Goal: Information Seeking & Learning: Learn about a topic

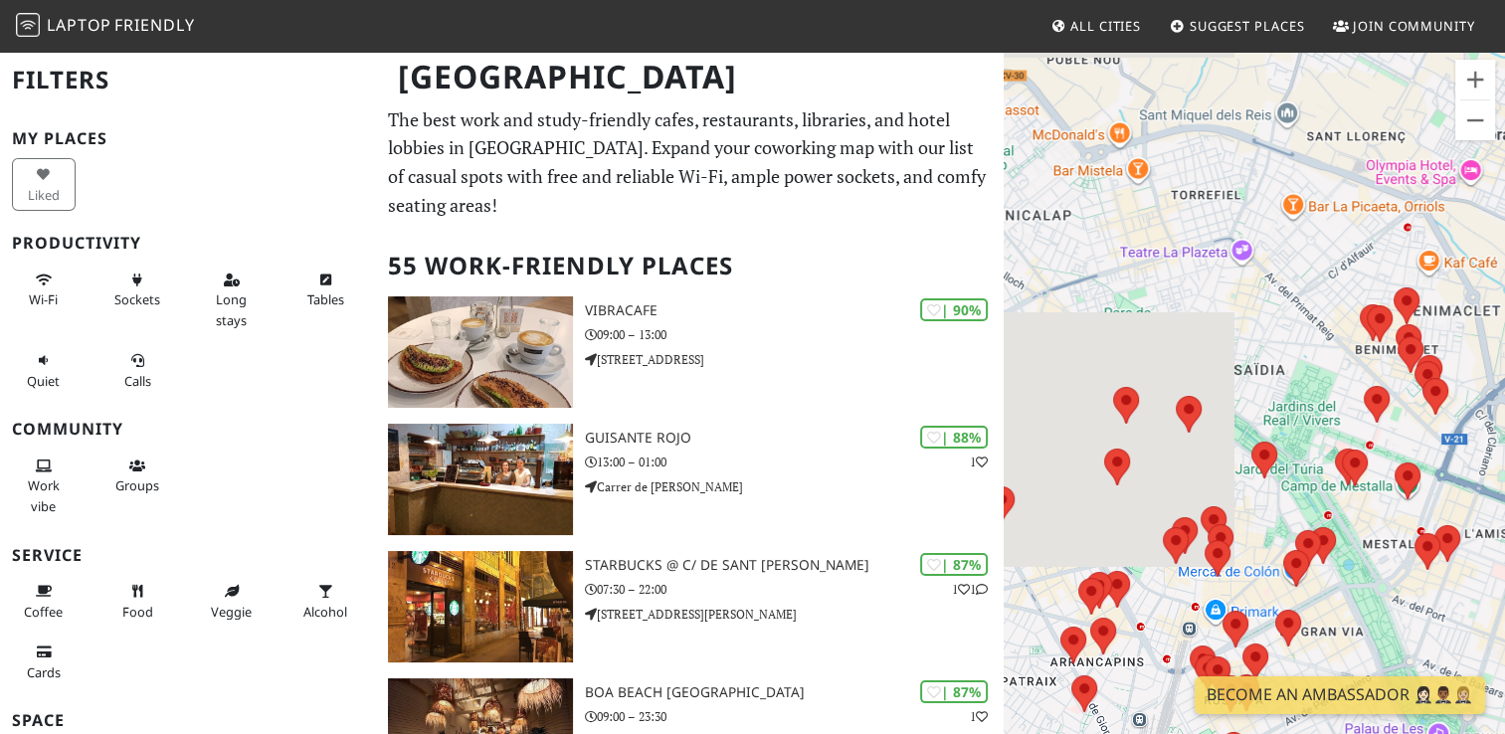
drag, startPoint x: 1040, startPoint y: 344, endPoint x: 1276, endPoint y: 342, distance: 235.7
click at [1276, 342] on div at bounding box center [1254, 417] width 501 height 734
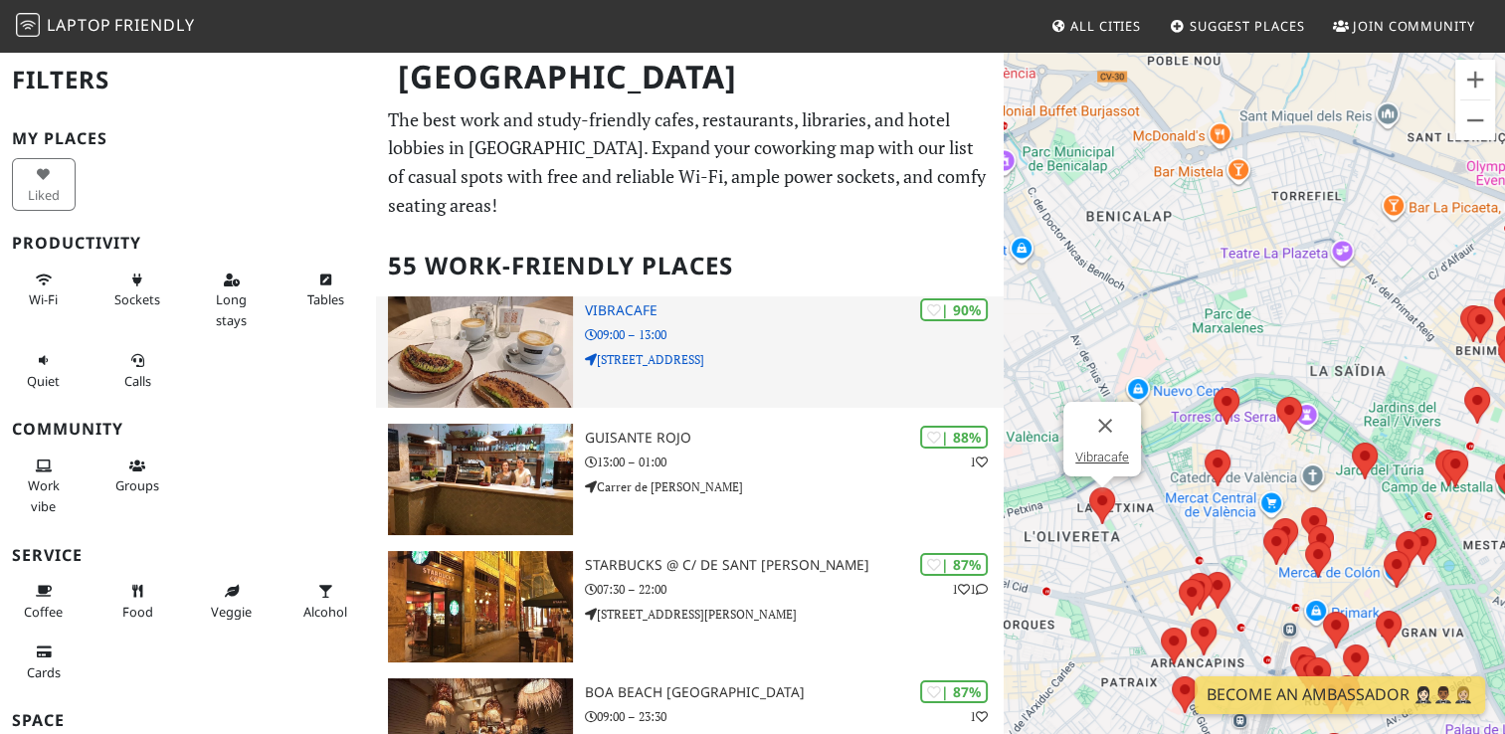
click at [716, 342] on p "09:00 – 13:00" at bounding box center [794, 334] width 418 height 19
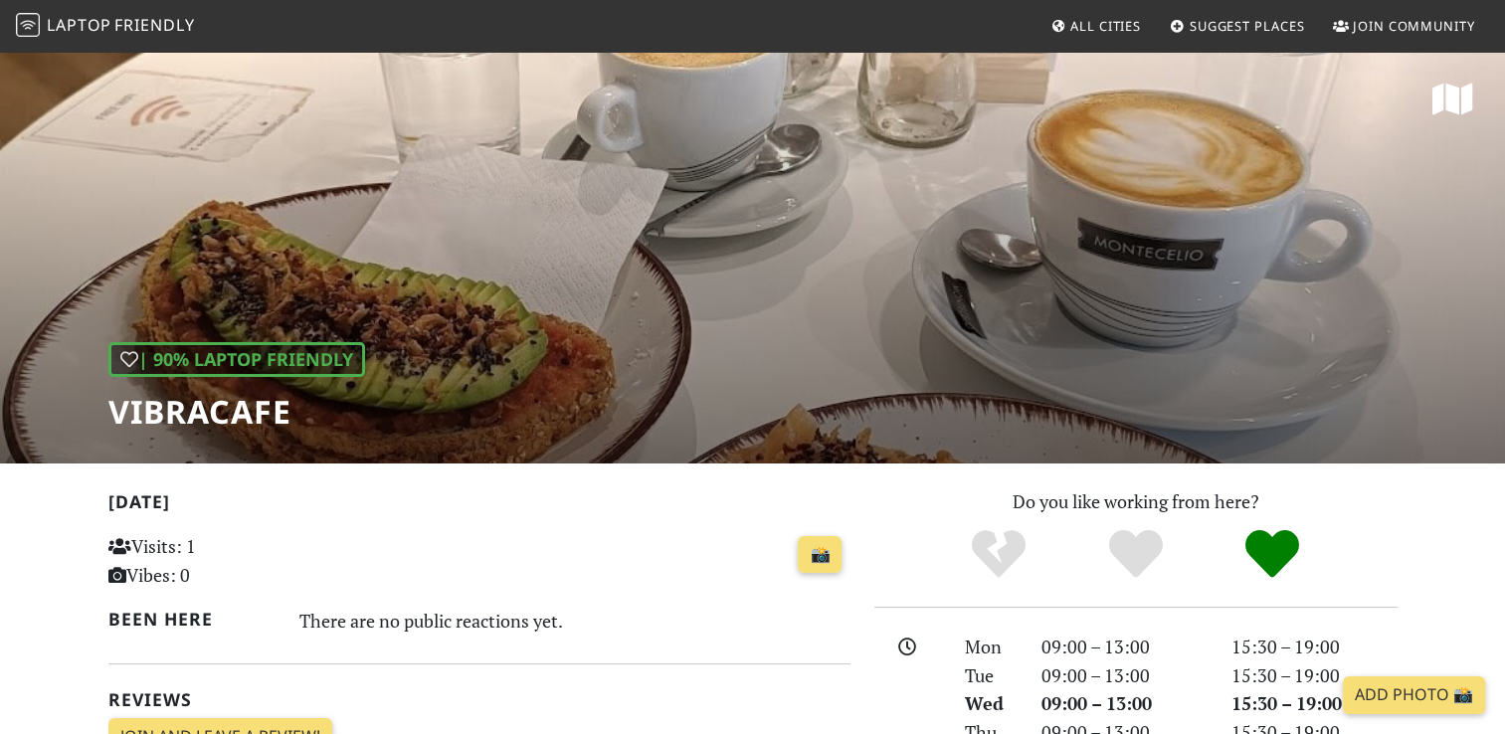
click at [621, 310] on div "| 90% Laptop Friendly Vibracafe" at bounding box center [752, 257] width 1505 height 414
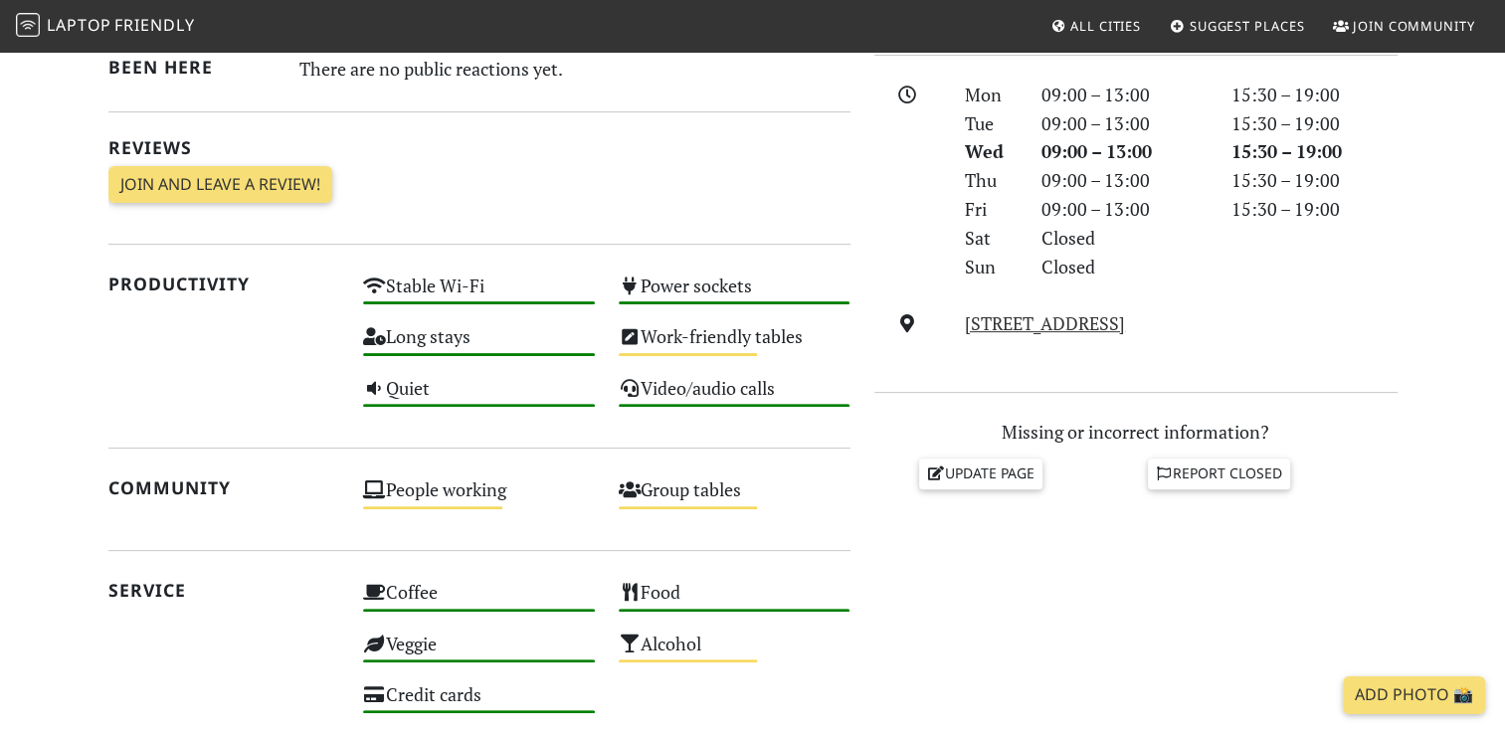
scroll to position [597, 0]
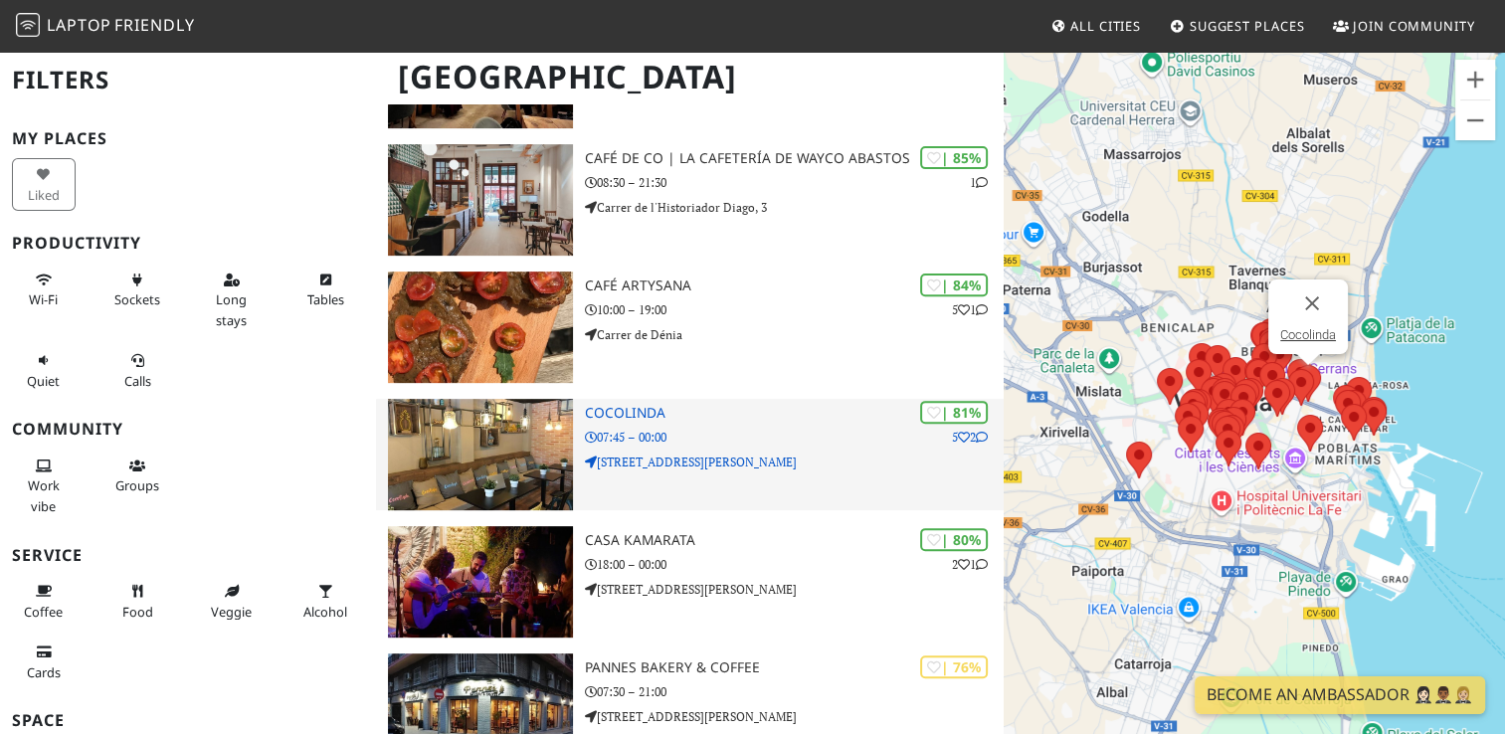
scroll to position [696, 0]
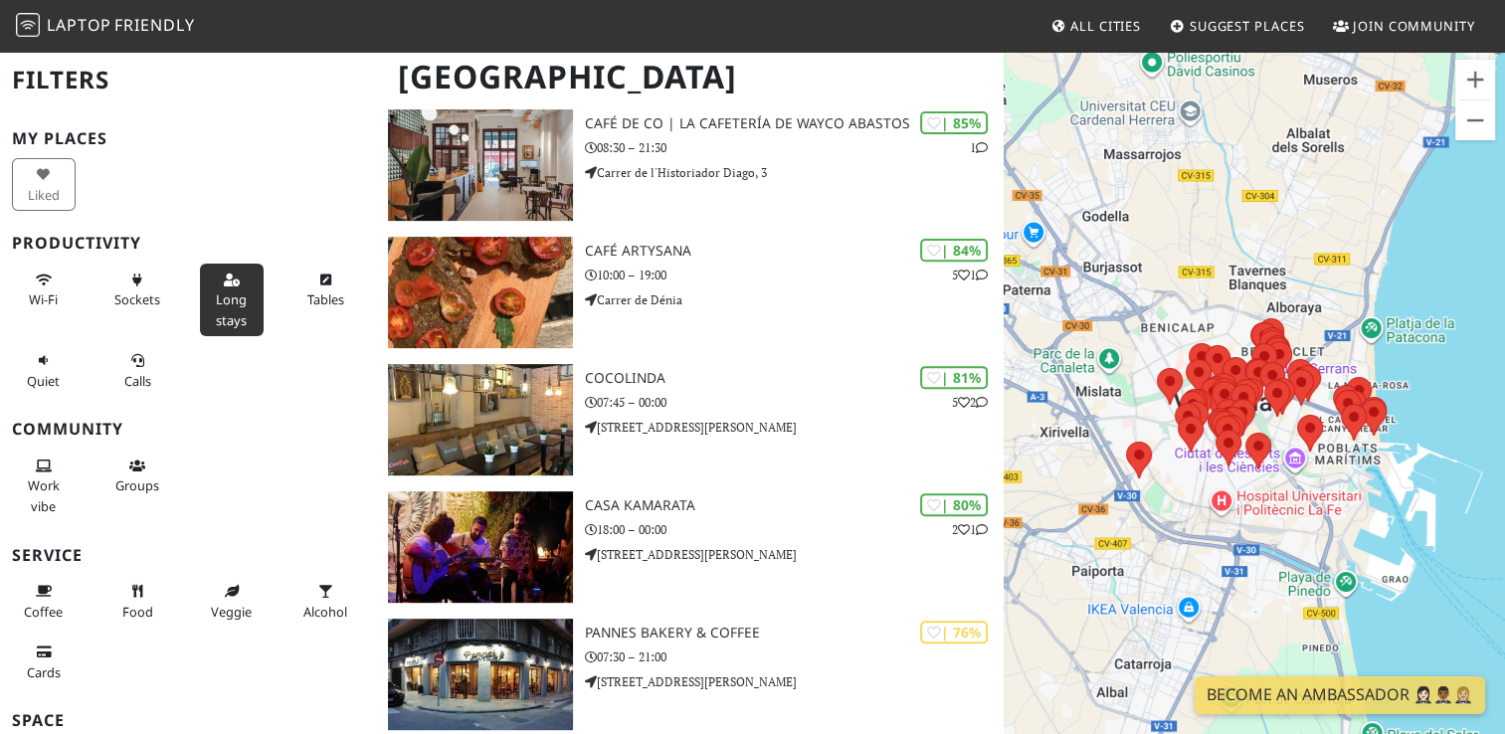
click at [216, 324] on span "Long stays" at bounding box center [231, 309] width 31 height 38
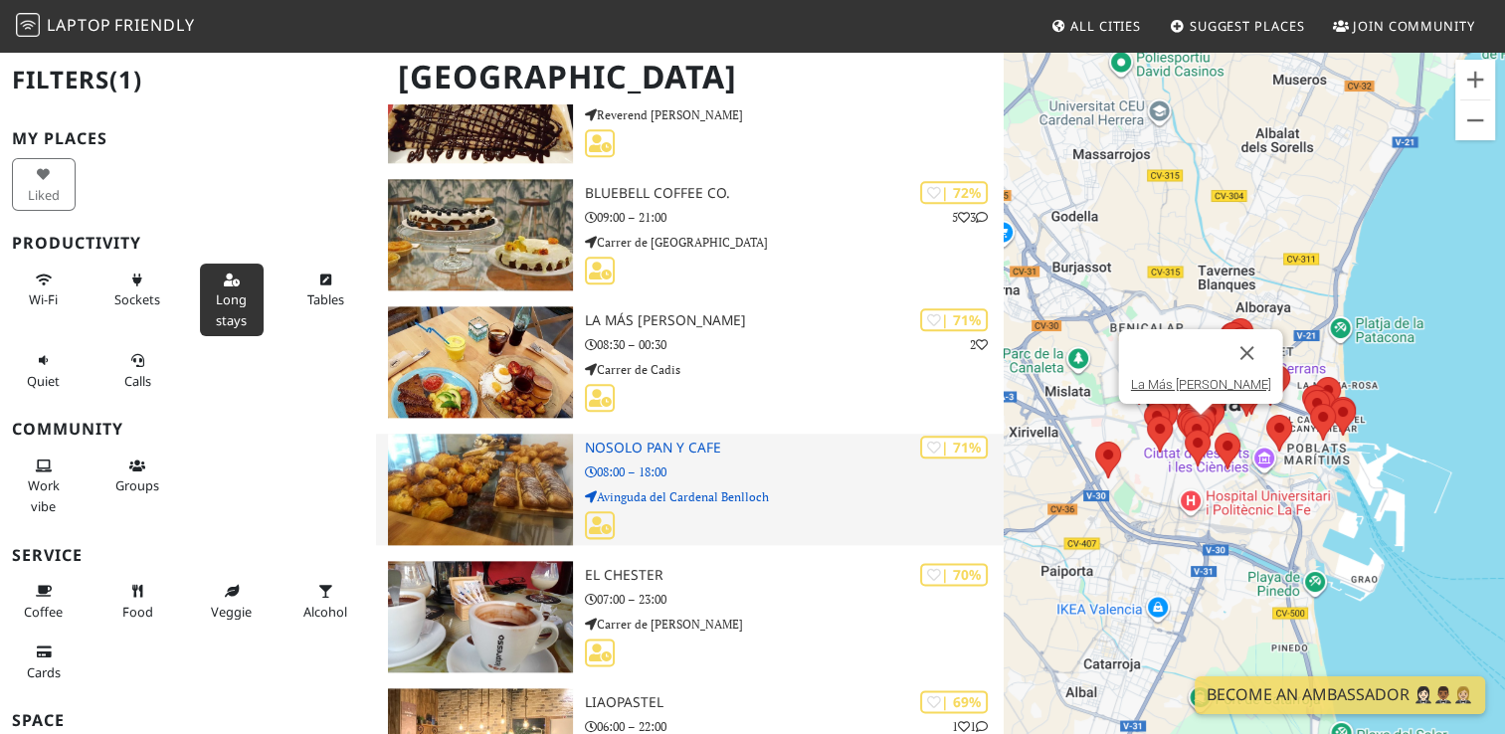
scroll to position [2387, 0]
